Goal: Register for event/course

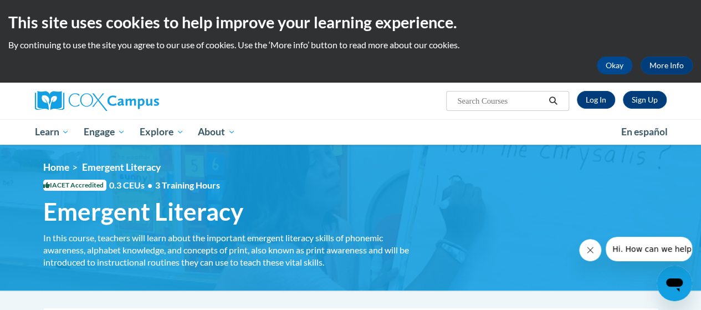
click at [677, 0] on html "This site uses cookies to help improve your learning experience. By continuing …" at bounding box center [350, 155] width 701 height 310
click at [641, 100] on link "Sign Up" at bounding box center [645, 100] width 44 height 18
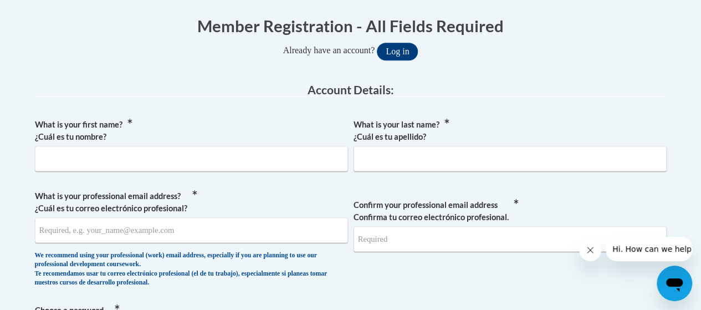
scroll to position [215, 0]
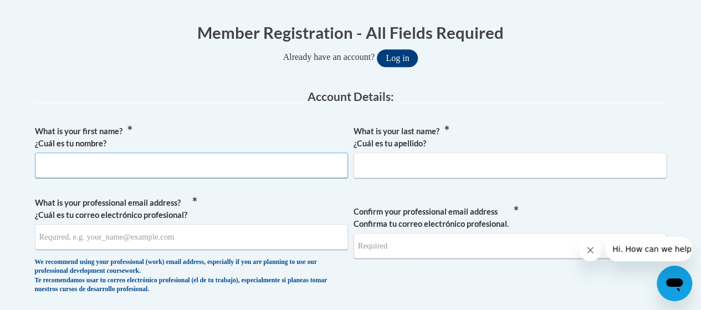
click at [116, 163] on input "What is your first name? ¿Cuál es tu nombre?" at bounding box center [191, 164] width 313 height 25
type input "Rose"
click at [413, 164] on input "What is your last name? ¿Cuál es tu apellido?" at bounding box center [509, 164] width 313 height 25
type input "Sido"
click at [182, 238] on input "What is your professional email address? ¿Cuál es tu correo electrónico profesi…" at bounding box center [191, 236] width 313 height 25
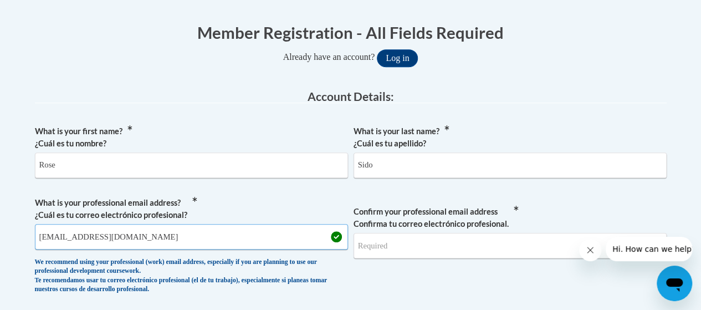
type input "r.sido@mbz.ens.sch.ae"
click at [426, 249] on input "Confirm your professional email address Confirma tu correo electrónico profesio…" at bounding box center [509, 245] width 313 height 25
click at [380, 247] on input "Confirm your professional email address Confirma tu correo electrónico profesio…" at bounding box center [509, 245] width 313 height 25
click at [585, 174] on input "Sido" at bounding box center [509, 164] width 313 height 25
click at [551, 210] on label "Confirm your professional email address Confirma tu correo electrónico profesio…" at bounding box center [509, 217] width 313 height 24
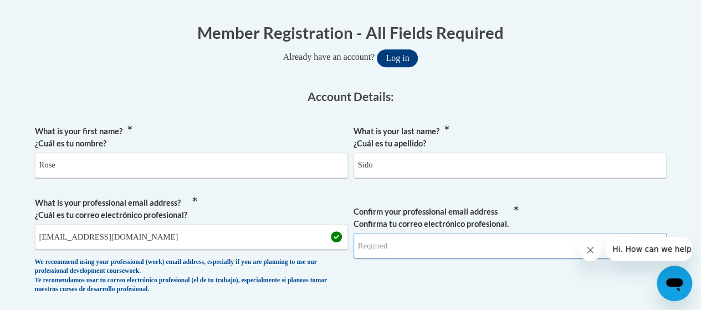
click at [551, 233] on input "Confirm your professional email address Confirma tu correo electrónico profesio…" at bounding box center [509, 245] width 313 height 25
click at [88, 236] on input "r.sido@mbz.ens.sch.ae" at bounding box center [191, 236] width 313 height 25
click at [397, 242] on input "Confirm your professional email address Confirma tu correo electrónico profesio…" at bounding box center [509, 245] width 313 height 25
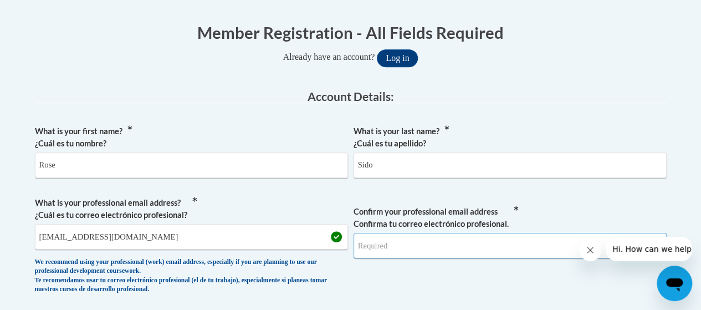
click at [382, 248] on input "Confirm your professional email address Confirma tu correo electrónico profesio…" at bounding box center [509, 245] width 313 height 25
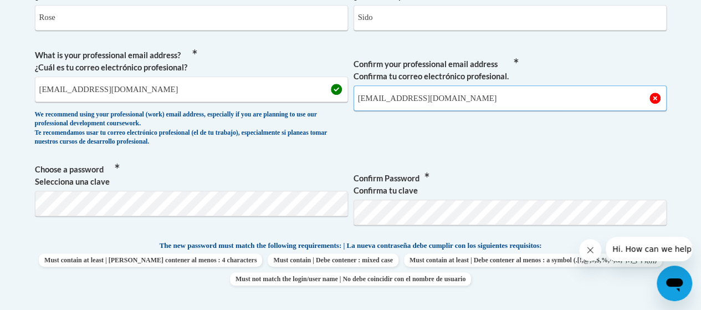
scroll to position [374, 0]
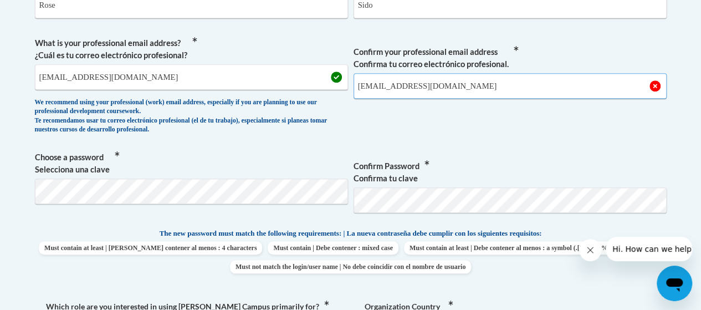
click at [502, 91] on input "r.sido@mbz.ens.sch.ae" at bounding box center [509, 85] width 313 height 25
type input "r.sido@mbz.ens.sch.ae"
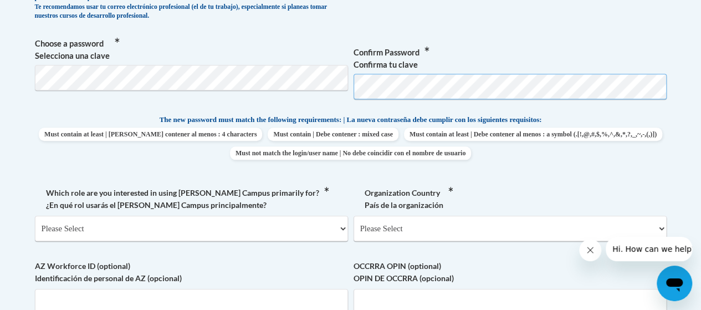
scroll to position [490, 0]
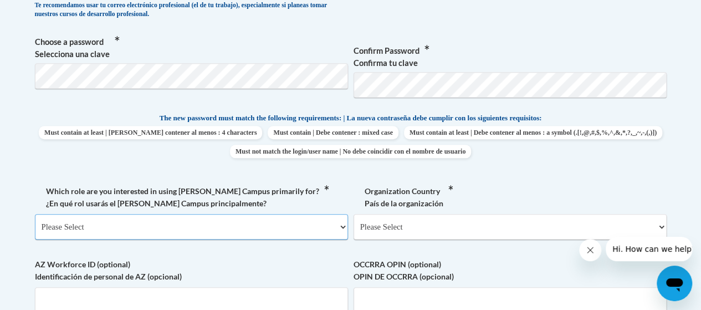
click at [276, 221] on select "Please Select College/University | Colegio/Universidad Community/Nonprofit Part…" at bounding box center [191, 226] width 313 height 25
select select "fbf2d438-af2f-41f8-98f1-81c410e29de3"
click at [35, 214] on select "Please Select College/University | Colegio/Universidad Community/Nonprofit Part…" at bounding box center [191, 226] width 313 height 25
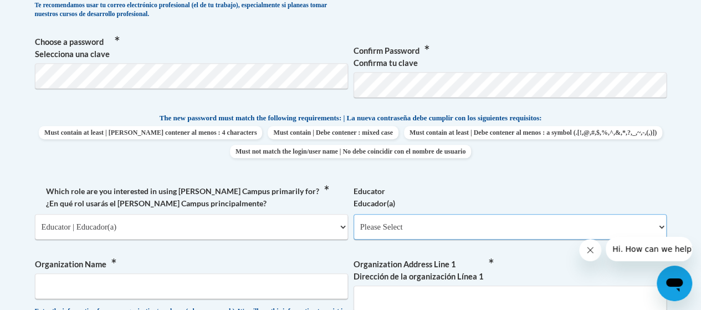
click at [423, 227] on select "Please Select Early Learning/Daycare Teacher/Family Home Care Provider | Maestr…" at bounding box center [509, 226] width 313 height 25
select select "5e2af403-4f2c-4e49-a02f-103e55d7b75b"
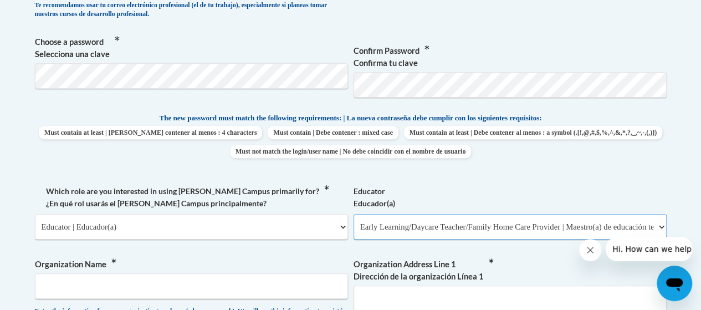
click at [353, 214] on select "Please Select Early Learning/Daycare Teacher/Family Home Care Provider | Maestr…" at bounding box center [509, 226] width 313 height 25
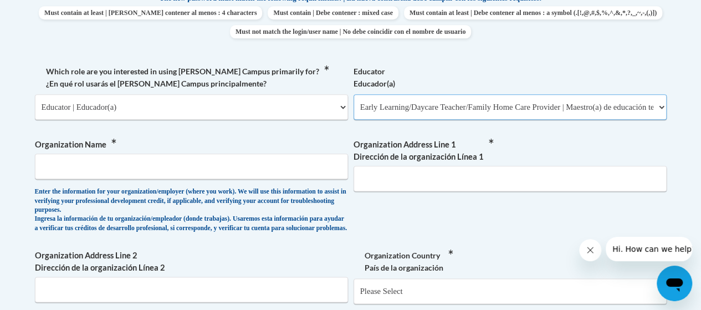
scroll to position [632, 0]
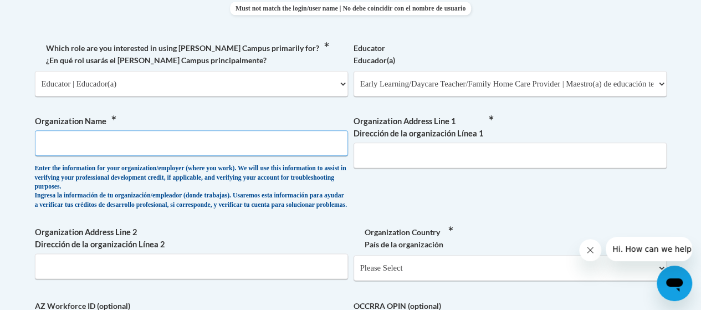
click at [245, 149] on input "Organization Name" at bounding box center [191, 142] width 313 height 25
type input "Emirates National Schools"
click at [413, 154] on input "Organization Address Line 1 Dirección de la organización Línea 1" at bounding box center [509, 154] width 313 height 25
type input "MBZ z2"
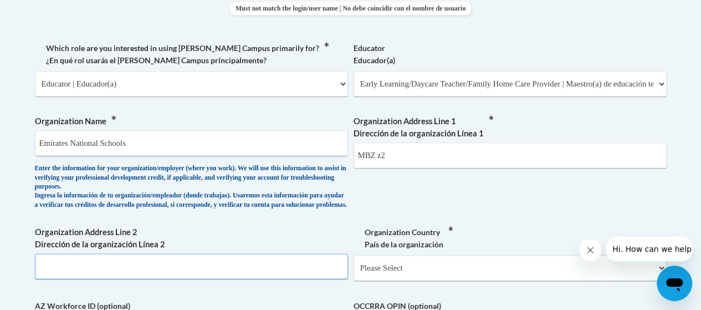
click at [166, 269] on input "Organization Address Line 2 Dirección de la organización Línea 2" at bounding box center [191, 265] width 313 height 25
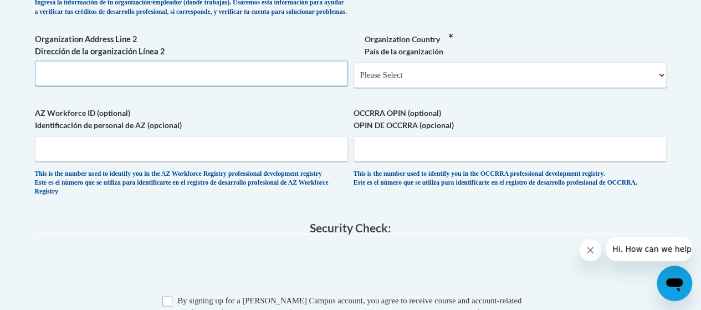
scroll to position [829, 0]
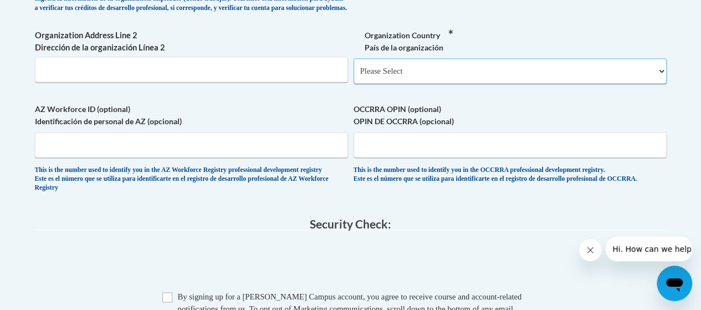
click at [586, 84] on select "Please Select United States | Estados Unidos Outside of the United States | Fue…" at bounding box center [509, 70] width 313 height 25
select select "ad49bcad-a171-4b2e-b99c-48b446064914"
select select
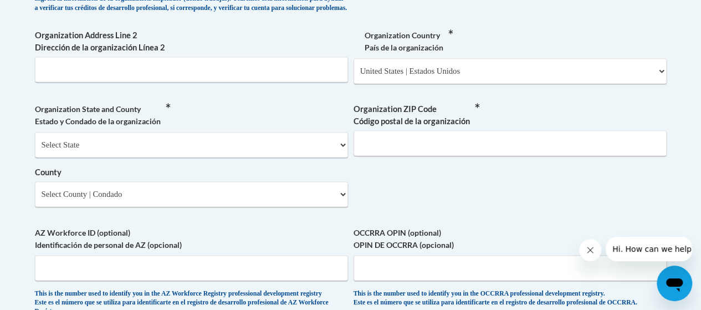
click at [579, 40] on label "Organization Country País de la organización" at bounding box center [509, 41] width 313 height 24
click at [579, 58] on select "Please Select United States | Estados Unidos Outside of the United States | Fue…" at bounding box center [509, 70] width 313 height 25
click at [531, 84] on select "Please Select United States | Estados Unidos Outside of the United States | Fue…" at bounding box center [509, 70] width 313 height 25
select select "2ba6c5f2-6ab4-47b5-9408-0a73ae60d186"
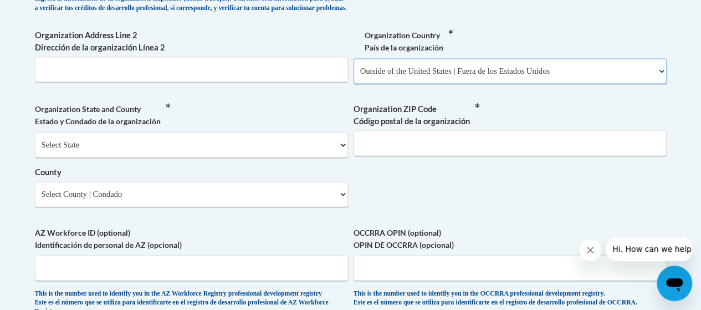
click at [353, 66] on select "Please Select United States | Estados Unidos Outside of the United States | Fue…" at bounding box center [509, 70] width 313 height 25
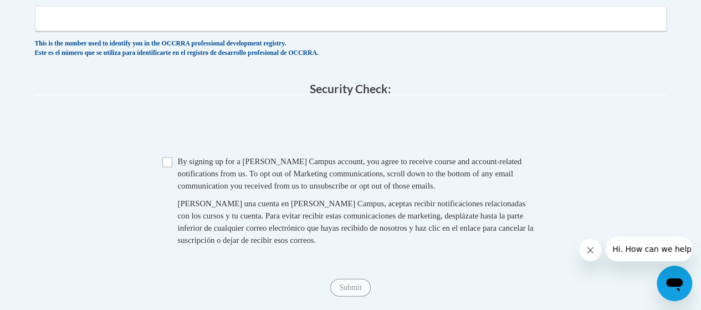
scroll to position [1067, 0]
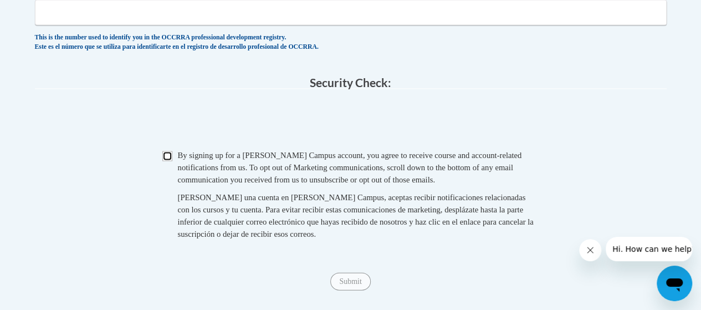
click at [169, 161] on input "Checkbox" at bounding box center [167, 156] width 10 height 10
checkbox input "true"
click at [347, 290] on input "Submit" at bounding box center [350, 281] width 40 height 18
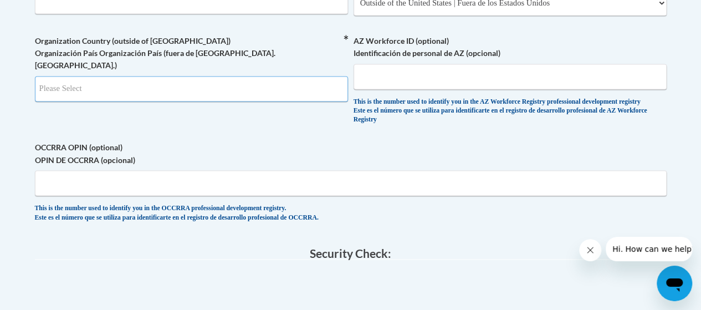
scroll to position [888, 0]
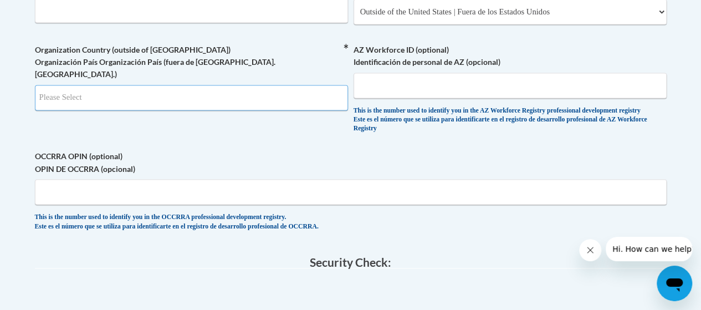
click at [318, 96] on input "Search" at bounding box center [191, 97] width 313 height 25
type input "u"
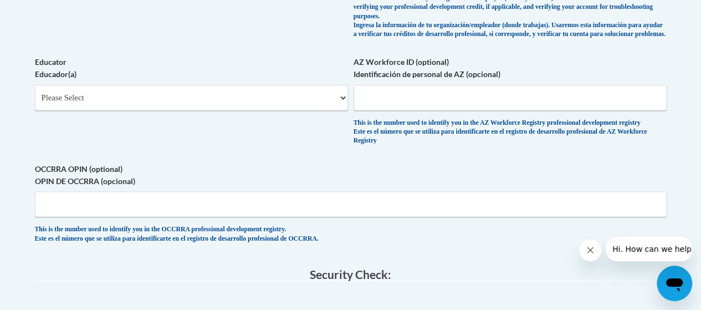
scroll to position [696, 0]
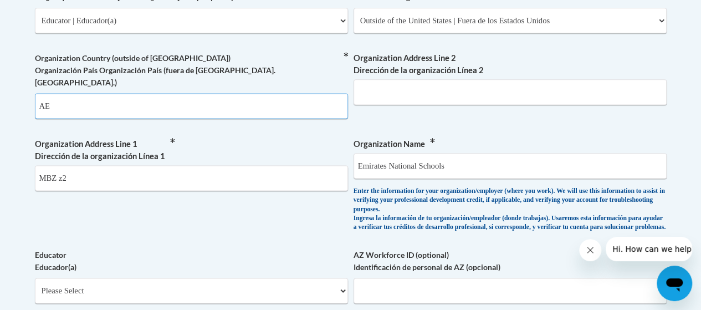
type input "A"
type input "u"
type input "a"
type input "e"
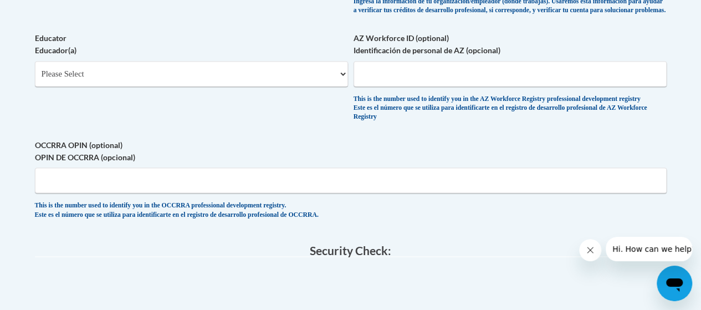
scroll to position [899, 0]
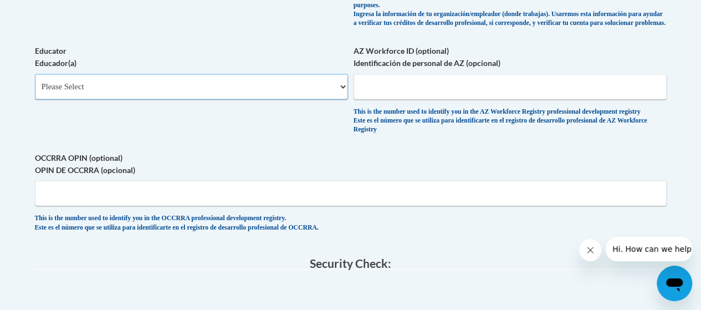
click at [234, 82] on select "Please Select Early Learning/Daycare Teacher/Family Home Care Provider | Maestr…" at bounding box center [191, 86] width 313 height 25
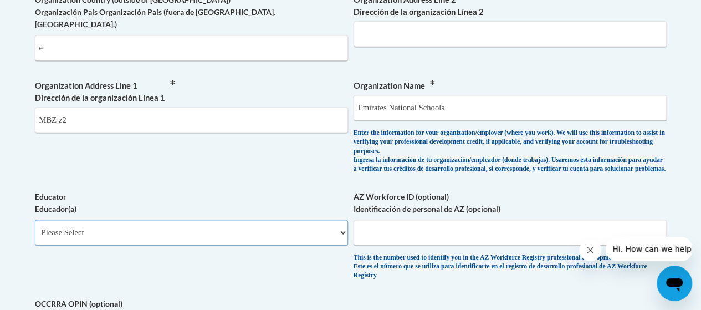
scroll to position [701, 0]
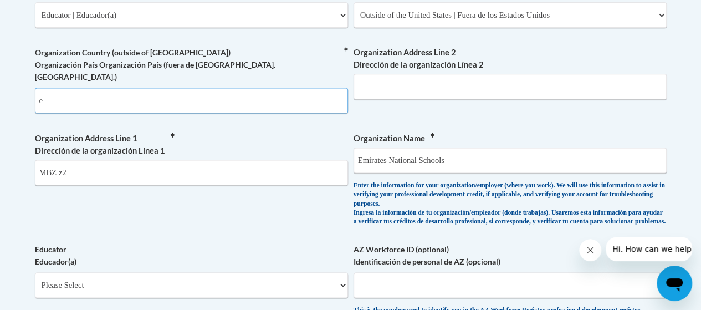
click at [169, 88] on input "e" at bounding box center [191, 100] width 313 height 25
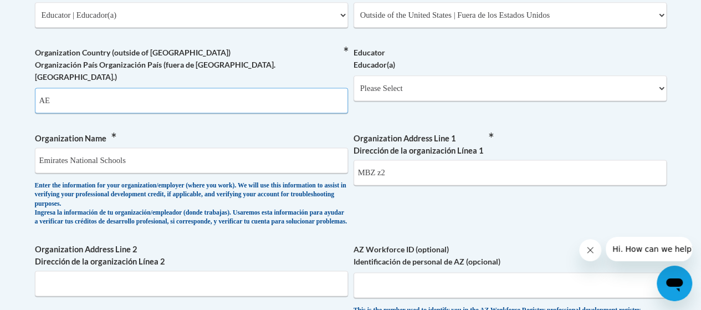
type input "AE"
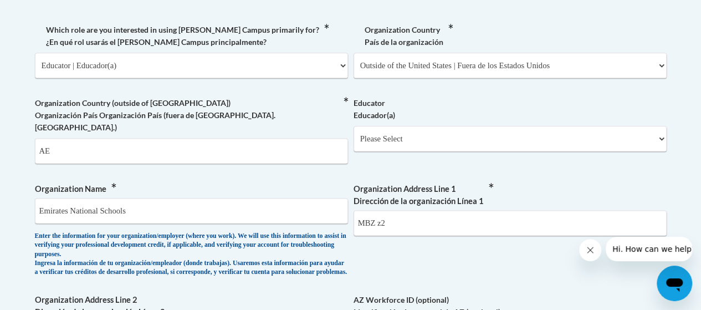
scroll to position [649, 0]
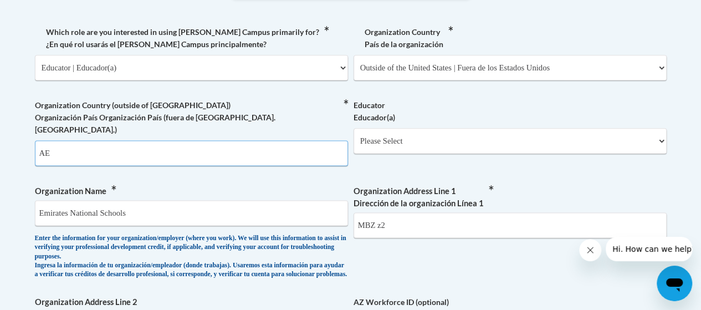
click at [187, 143] on input "AE" at bounding box center [191, 152] width 313 height 25
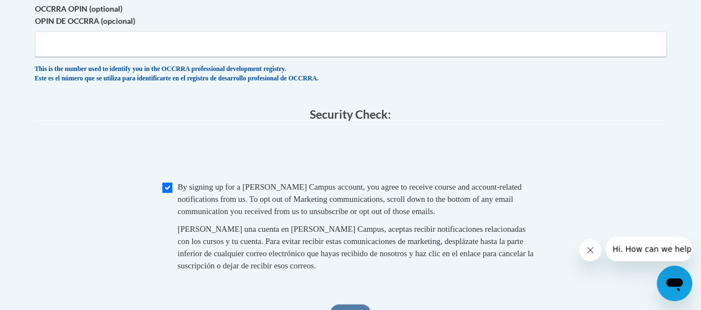
scroll to position [1076, 0]
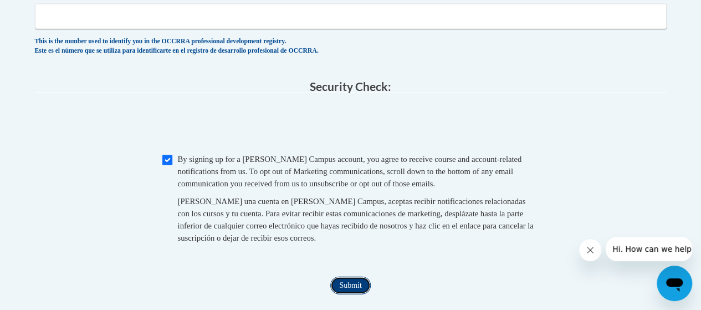
click at [343, 291] on input "Submit" at bounding box center [350, 285] width 40 height 18
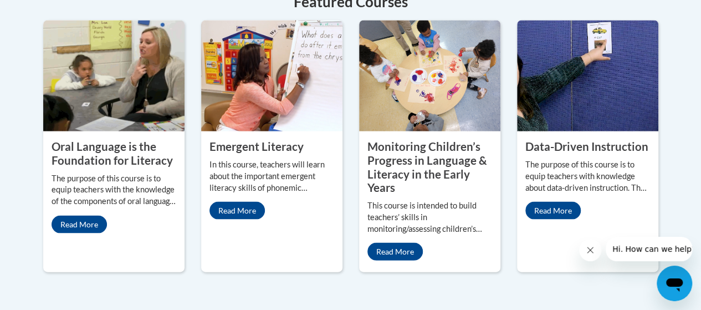
scroll to position [1037, 0]
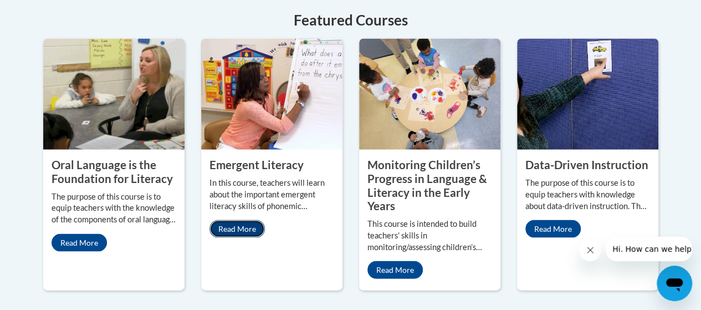
click at [243, 219] on link "Read More" at bounding box center [236, 228] width 55 height 18
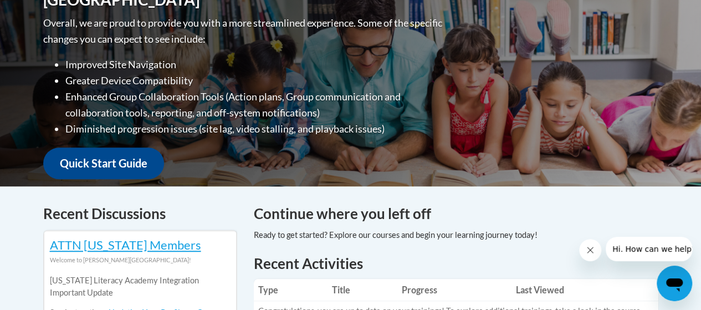
scroll to position [291, 0]
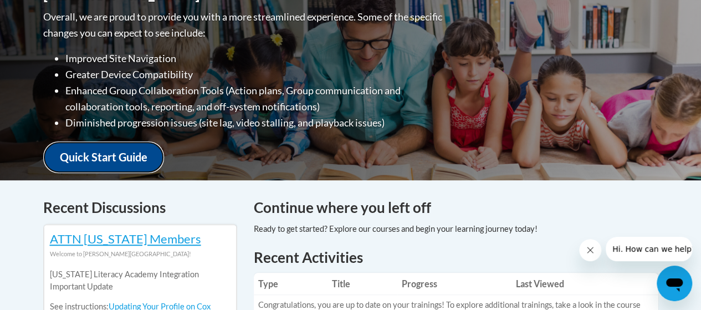
click at [102, 149] on link "Quick Start Guide" at bounding box center [103, 157] width 121 height 32
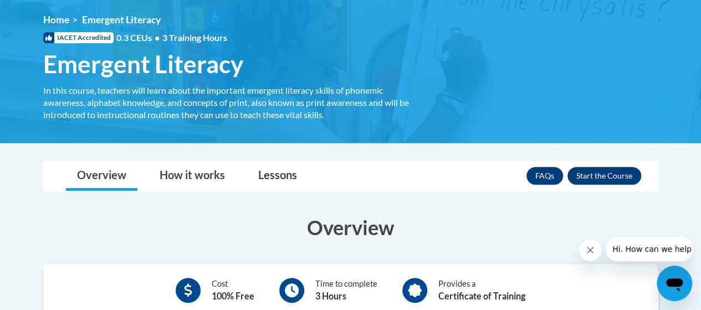
scroll to position [148, 0]
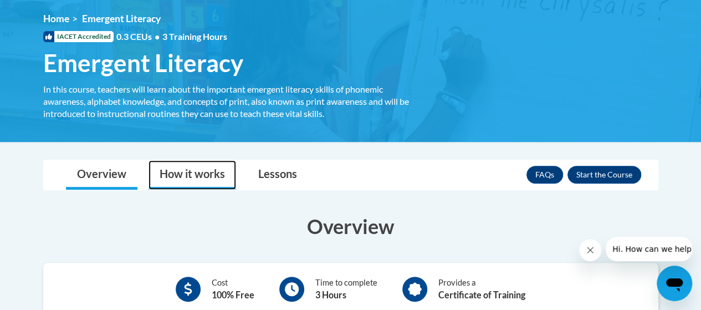
click at [181, 183] on link "How it works" at bounding box center [192, 174] width 88 height 29
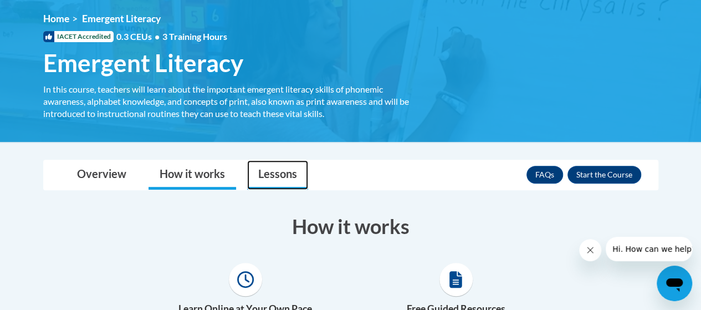
click at [282, 178] on link "Lessons" at bounding box center [277, 174] width 61 height 29
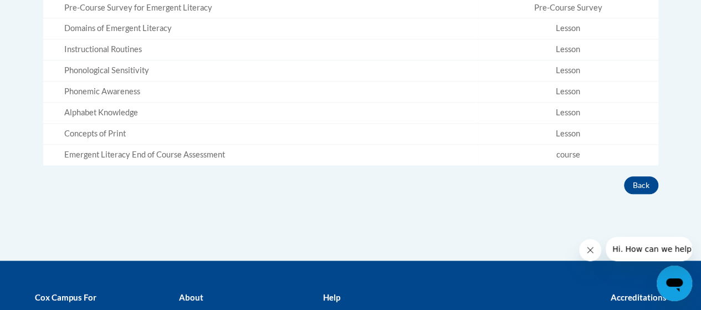
scroll to position [451, 0]
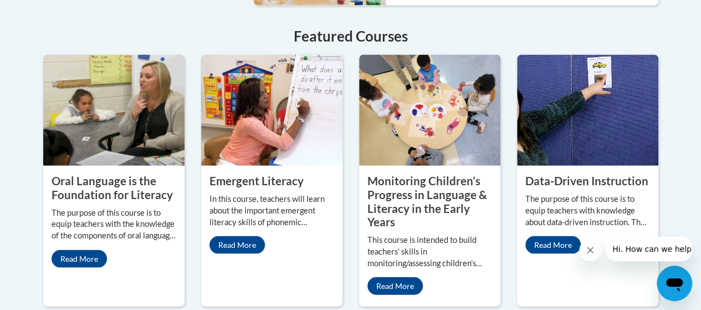
scroll to position [1019, 0]
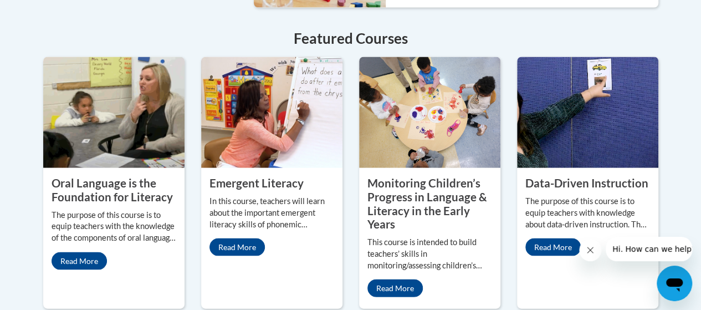
click at [271, 81] on img at bounding box center [271, 111] width 141 height 111
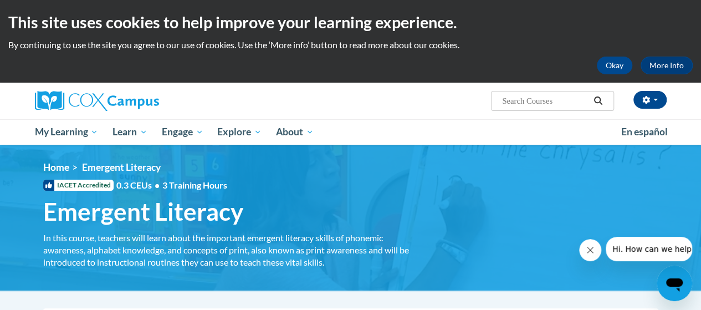
click at [435, 190] on div "<en>Home</en><fr>Accueil</fr><de>Zuhause</de><it>Casa</it><es>Casa</es><pt>Casa…" at bounding box center [351, 217] width 648 height 112
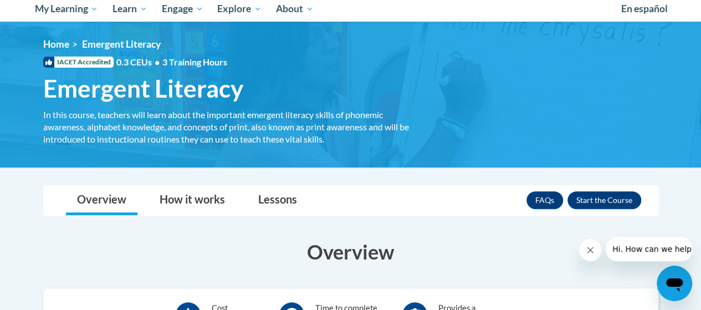
scroll to position [126, 0]
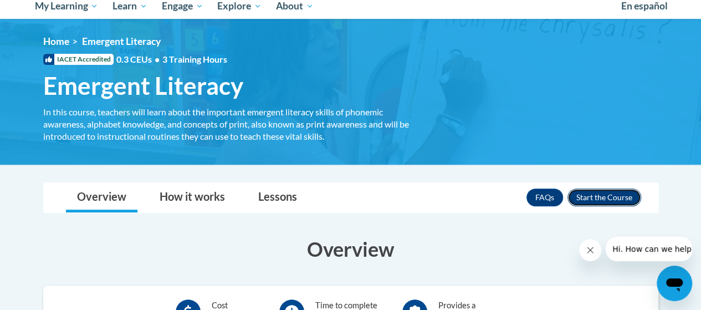
click at [616, 194] on button "Enroll" at bounding box center [604, 197] width 74 height 18
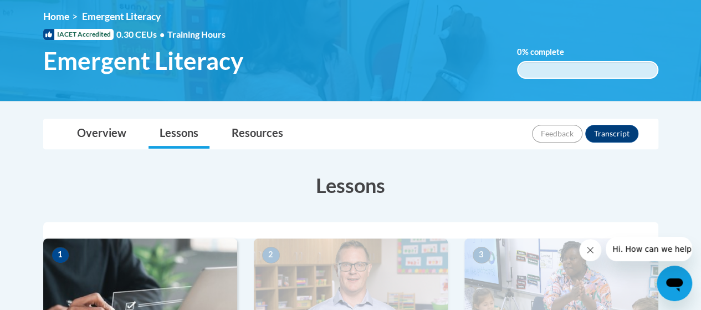
scroll to position [155, 0]
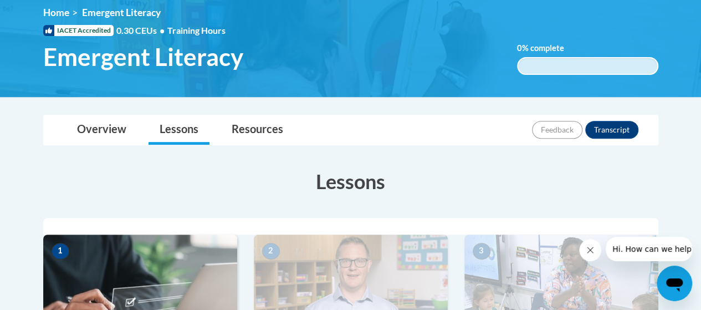
drag, startPoint x: 703, startPoint y: 67, endPoint x: 702, endPoint y: 100, distance: 33.2
click at [700, 100] on html "This site uses cookies to help improve your learning experience. By continuing …" at bounding box center [350, 0] width 701 height 310
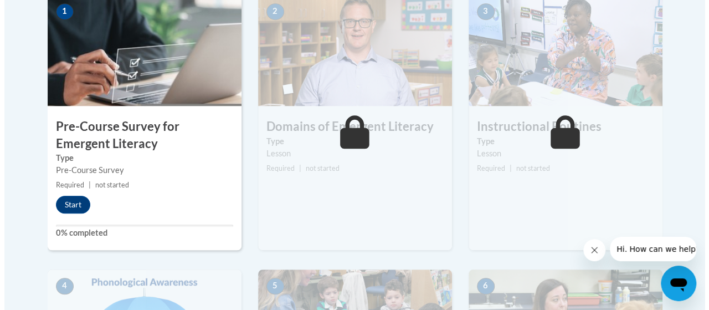
scroll to position [421, 0]
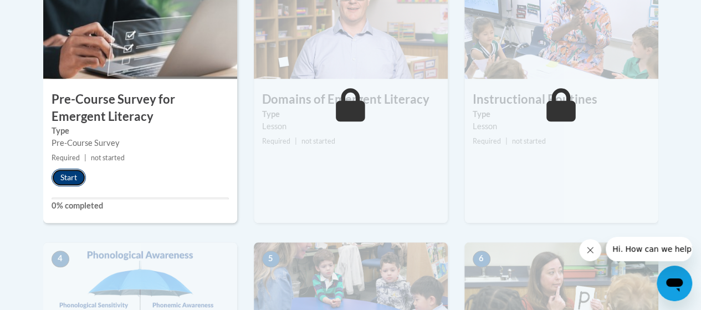
click at [65, 176] on button "Start" at bounding box center [69, 177] width 34 height 18
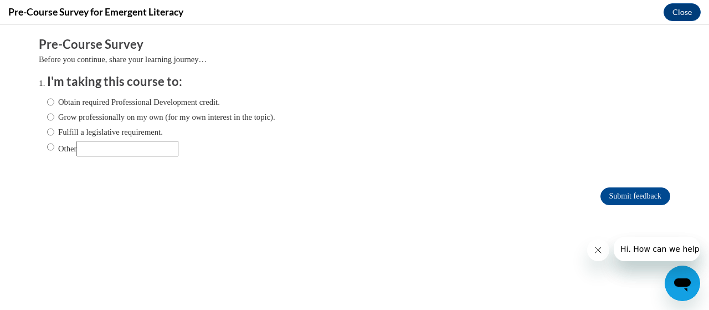
scroll to position [0, 0]
click at [70, 119] on label "Grow professionally on my own (for my own interest in the topic)." at bounding box center [161, 117] width 228 height 12
click at [54, 119] on input "Grow professionally on my own (for my own interest in the topic)." at bounding box center [50, 117] width 7 height 12
radio input "true"
click at [613, 201] on input "Submit feedback" at bounding box center [635, 196] width 70 height 18
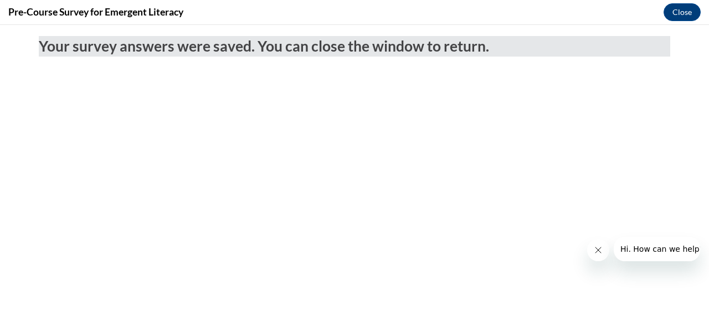
click at [598, 250] on icon "Close message from company" at bounding box center [598, 250] width 6 height 6
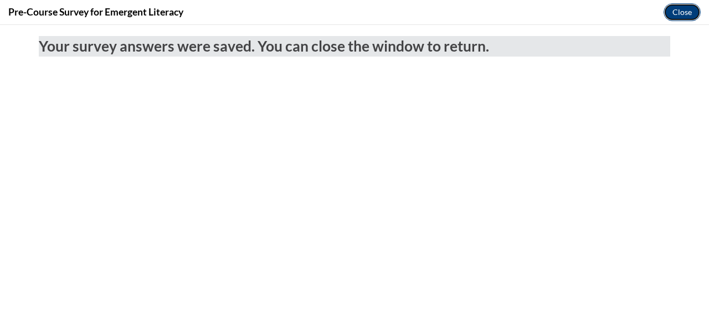
click at [683, 12] on button "Close" at bounding box center [681, 12] width 37 height 18
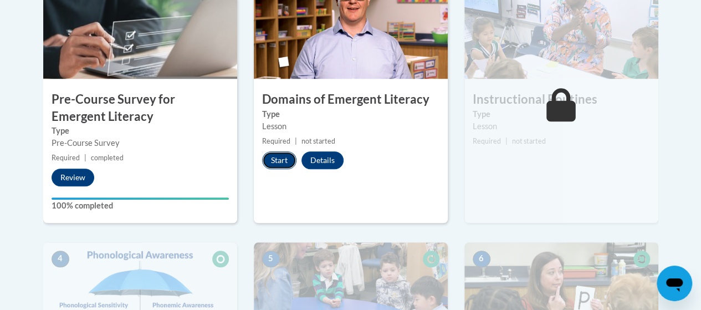
click at [284, 155] on button "Start" at bounding box center [279, 160] width 34 height 18
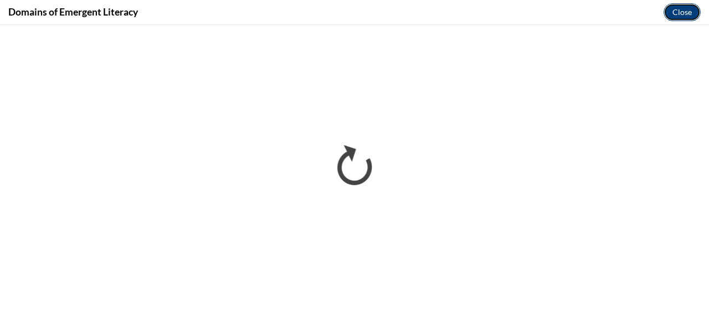
click at [685, 14] on button "Close" at bounding box center [681, 12] width 37 height 18
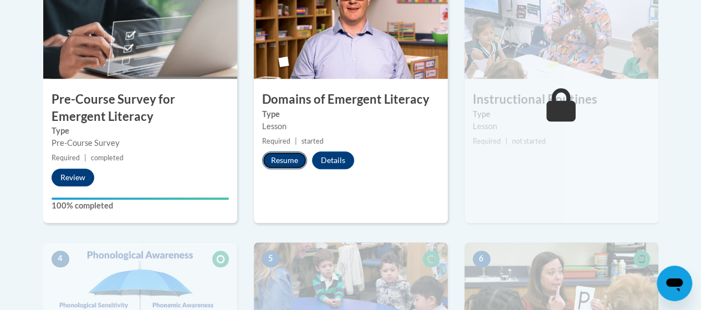
click at [285, 161] on button "Resume" at bounding box center [284, 160] width 45 height 18
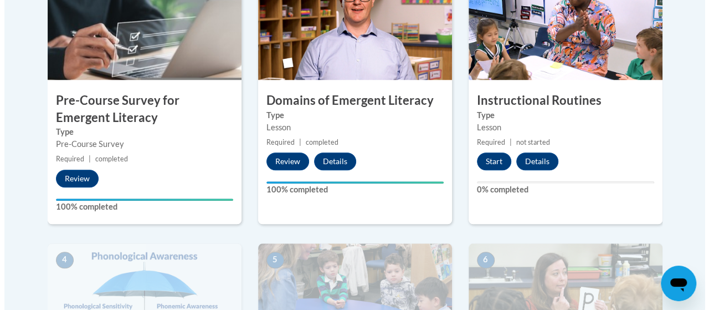
scroll to position [413, 0]
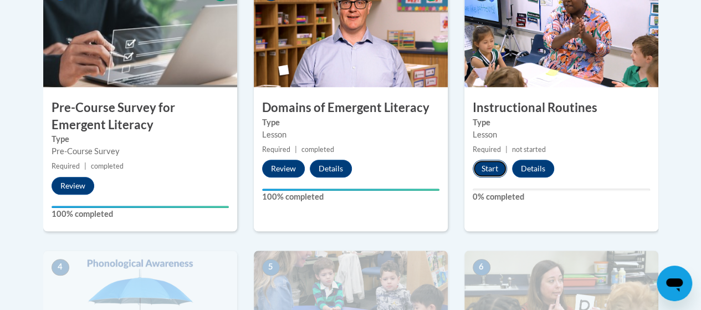
click at [482, 172] on button "Start" at bounding box center [489, 169] width 34 height 18
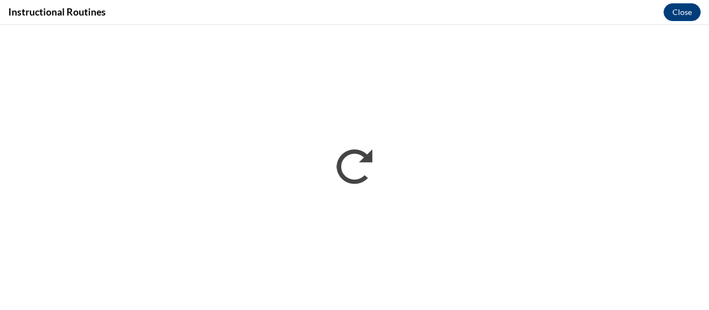
scroll to position [0, 0]
